Goal: Task Accomplishment & Management: Manage account settings

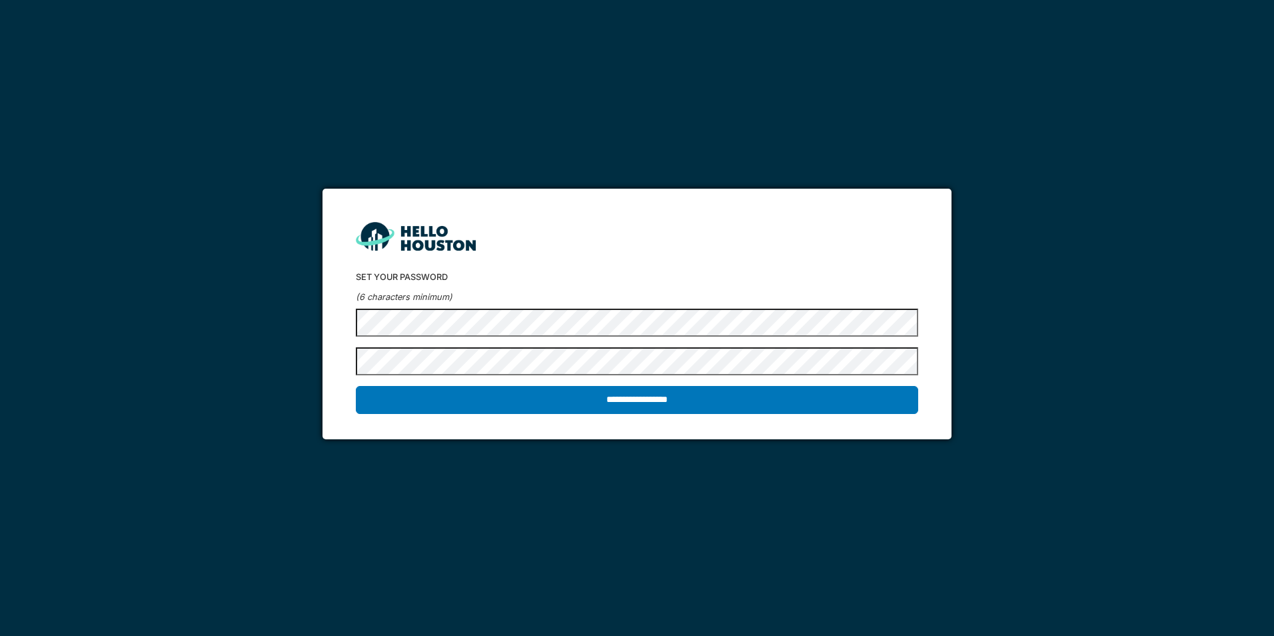
click at [492, 480] on div "**********" at bounding box center [637, 318] width 1274 height 636
click at [356, 386] on input "**********" at bounding box center [637, 400] width 562 height 28
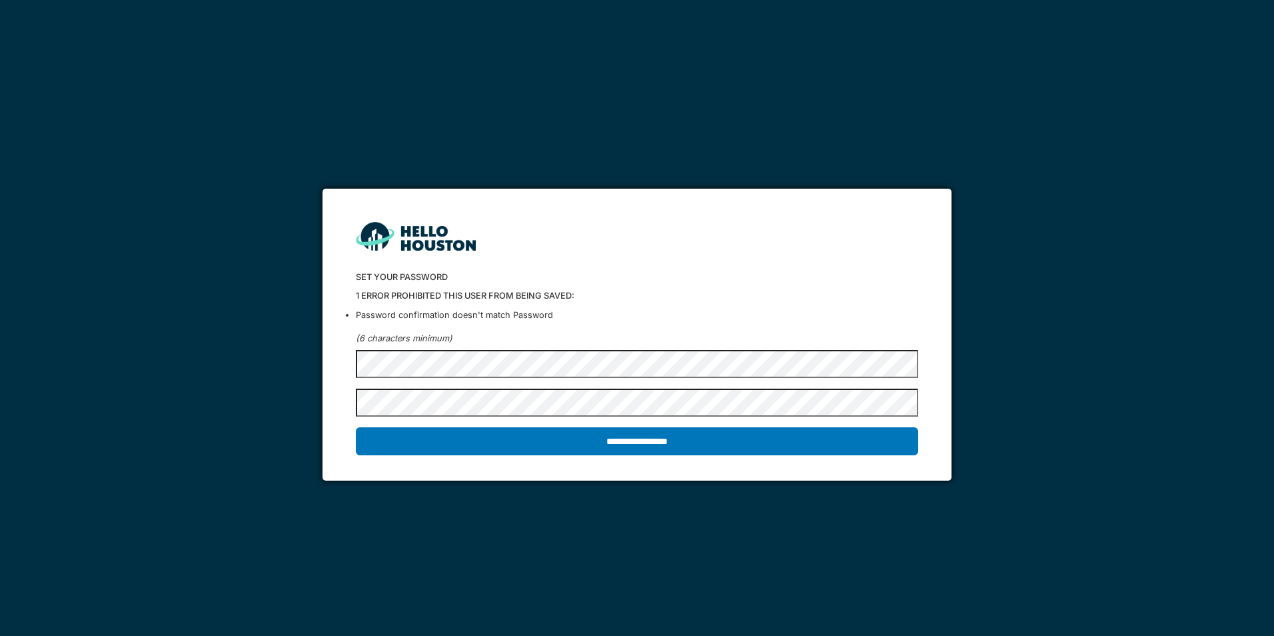
click at [553, 315] on li "Password confirmation doesn't match Password" at bounding box center [637, 315] width 562 height 13
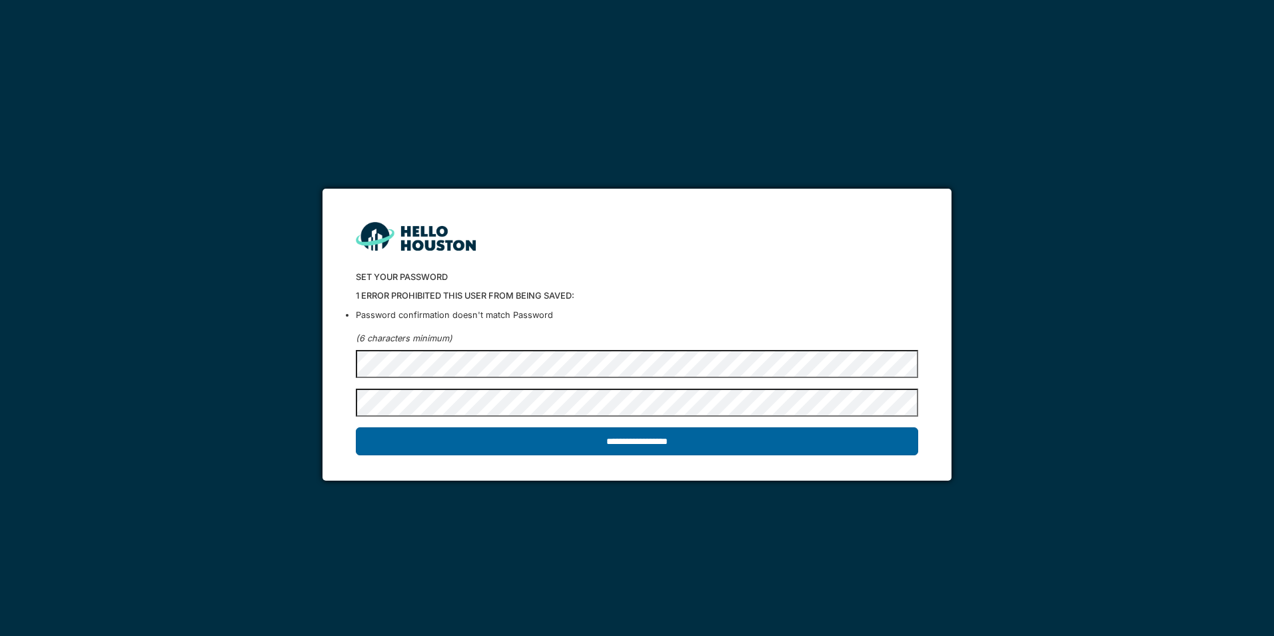
click at [641, 441] on input "**********" at bounding box center [637, 441] width 562 height 28
